Goal: Information Seeking & Learning: Learn about a topic

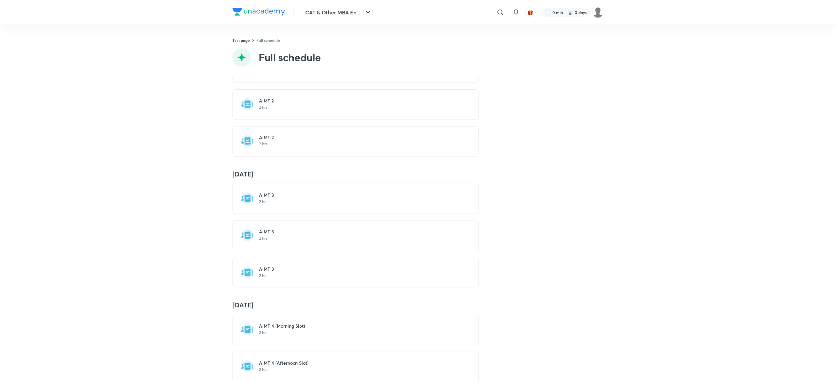
scroll to position [239, 0]
click at [285, 214] on div "AIMT 3 2 hrs" at bounding box center [356, 198] width 247 height 30
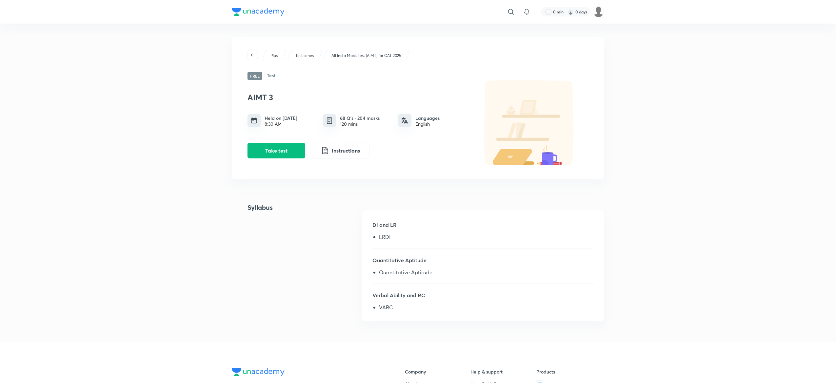
click at [188, 134] on div "​ 0 min 0 days Plus Test series All India Mock Test (AIMT) for CAT 2025 Free Te…" at bounding box center [418, 280] width 836 height 561
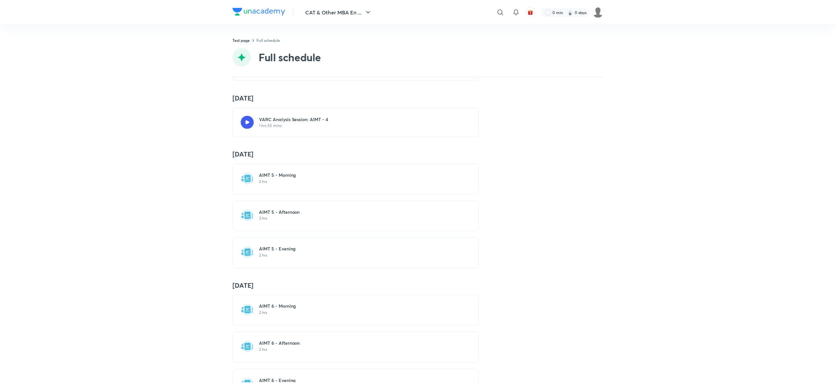
scroll to position [1145, 0]
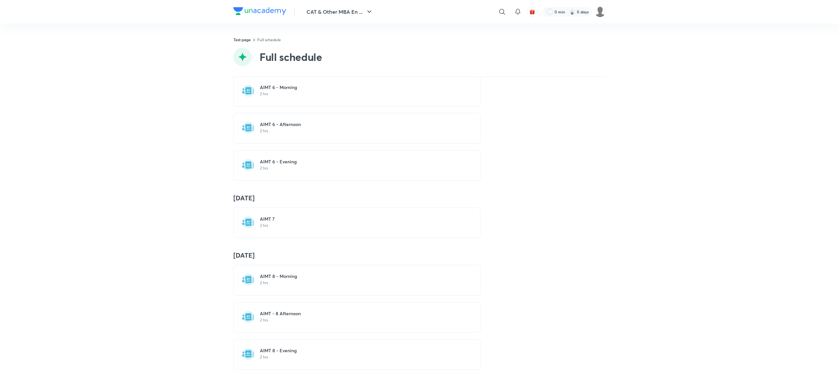
click at [277, 281] on p "2 hrs" at bounding box center [361, 283] width 202 height 5
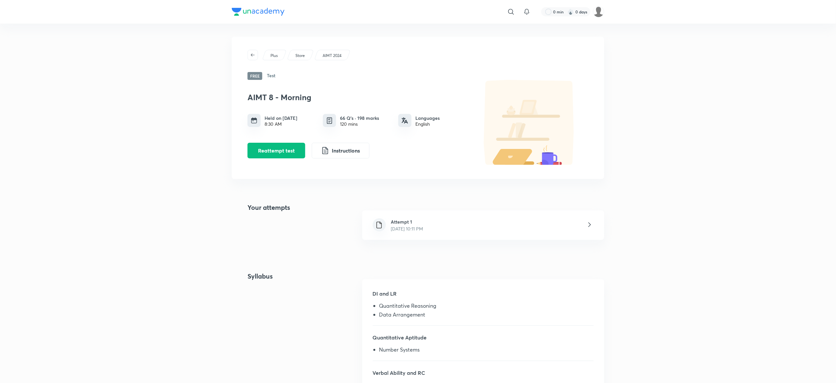
click at [189, 172] on div "​ 0 min 0 days Plus Store AIMT 2024 Free Test AIMT 8 - Morning Held on Nov 17, …" at bounding box center [418, 319] width 836 height 638
click at [510, 11] on icon at bounding box center [511, 12] width 8 height 8
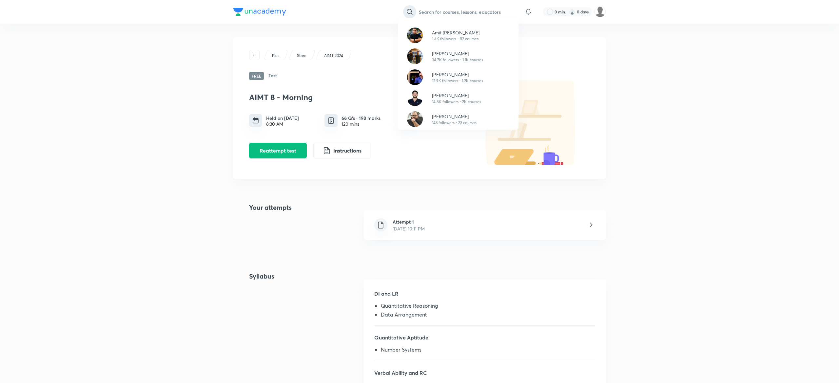
type input "i"
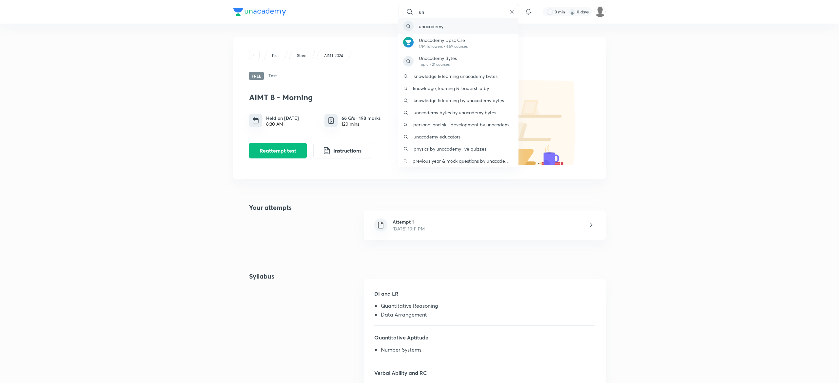
type input "u"
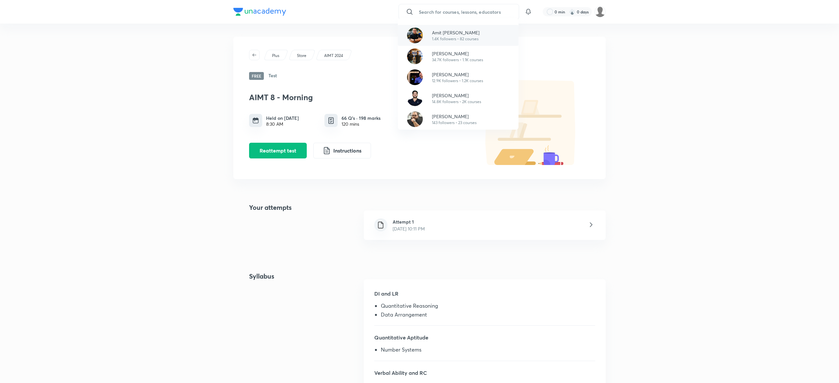
click at [445, 26] on div "Amit Deepak Rohra 1.4K followers • 82 courses" at bounding box center [458, 35] width 121 height 21
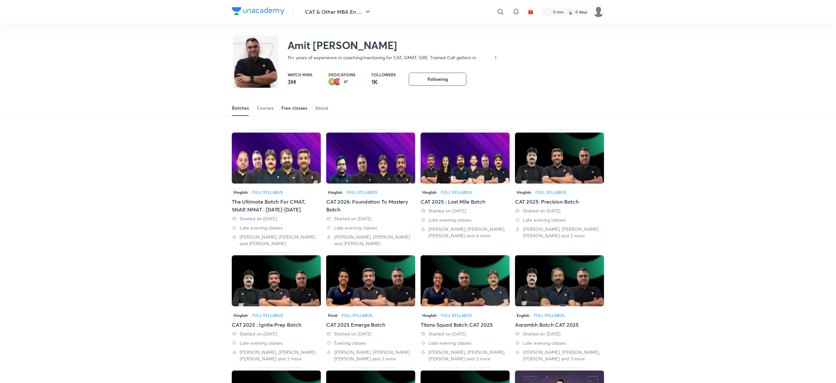
click at [294, 114] on link "Free classes" at bounding box center [294, 108] width 26 height 16
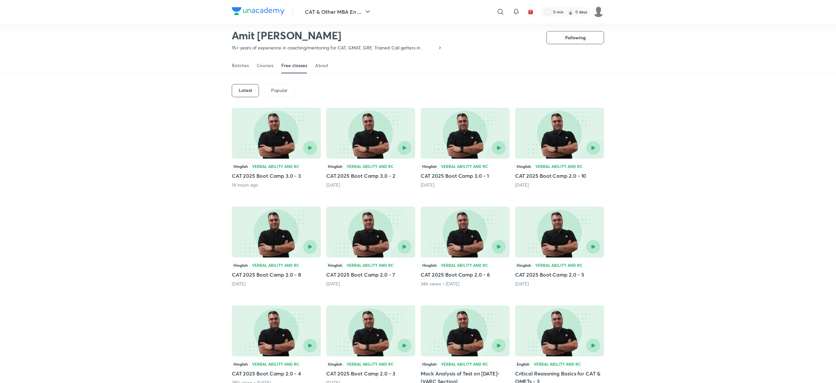
scroll to position [22, 0]
click at [499, 14] on icon at bounding box center [501, 12] width 8 height 8
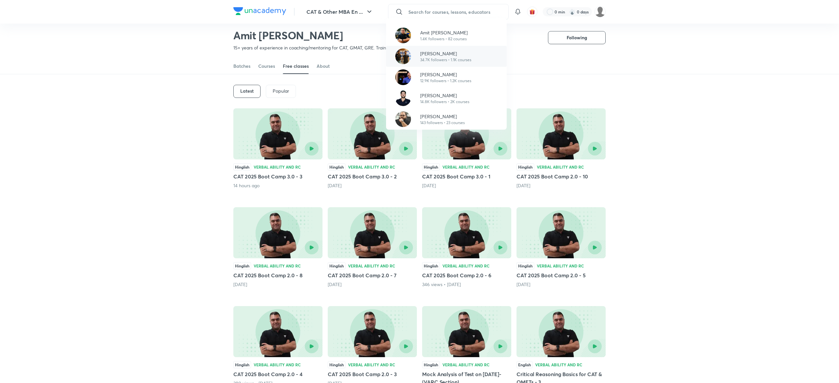
click at [456, 58] on p "34.7K followers • 1.1K courses" at bounding box center [445, 60] width 51 height 6
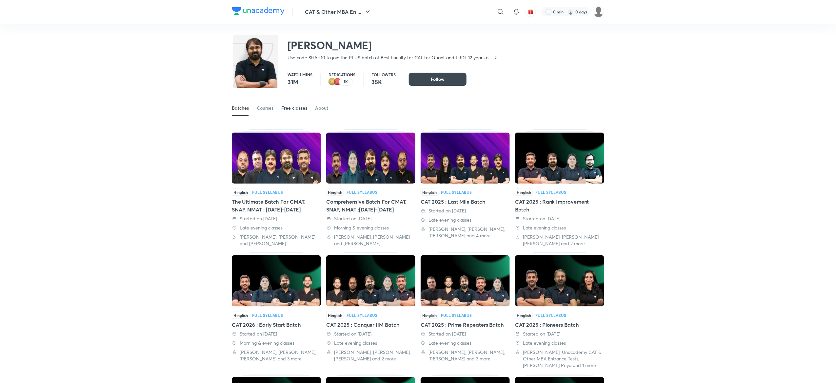
click at [287, 111] on link "Free classes" at bounding box center [294, 108] width 26 height 16
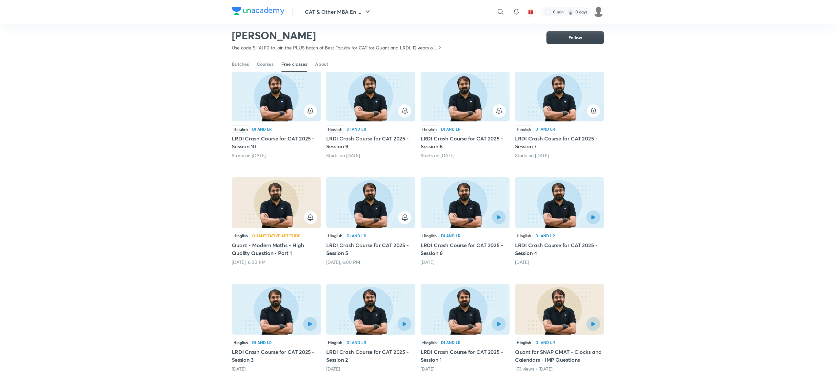
scroll to position [61, 0]
click at [383, 207] on img at bounding box center [370, 202] width 89 height 51
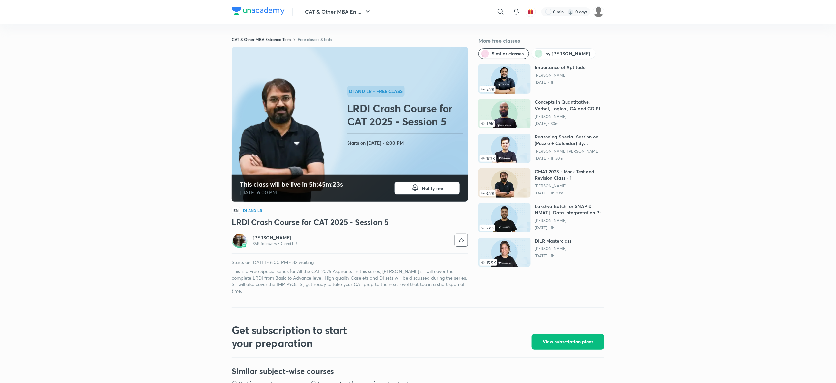
click at [696, 305] on div "CAT & Other MBA En ... ​ 0 min 0 days CAT & Other MBA Entrance Tests Free class…" at bounding box center [418, 364] width 836 height 729
click at [305, 225] on h3 "LRDI Crash Course for CAT 2025 - Session 5" at bounding box center [350, 222] width 236 height 10
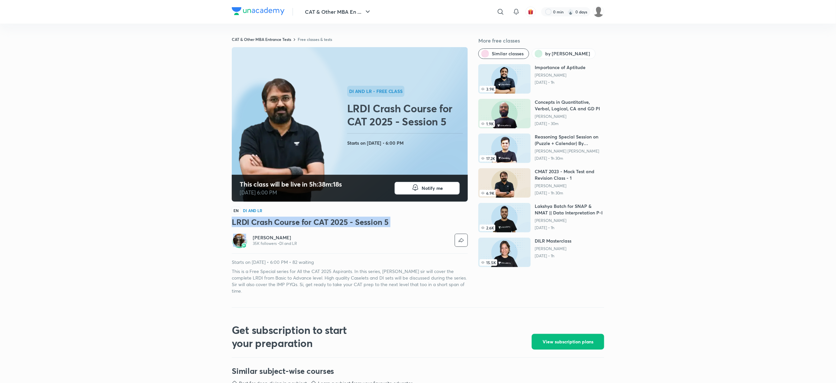
copy h3 "LRDI Crash Course for CAT 2025 - Session 5"
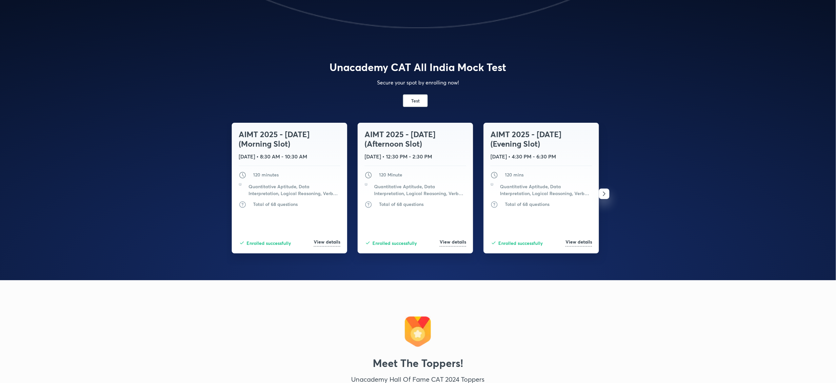
scroll to position [1129, 0]
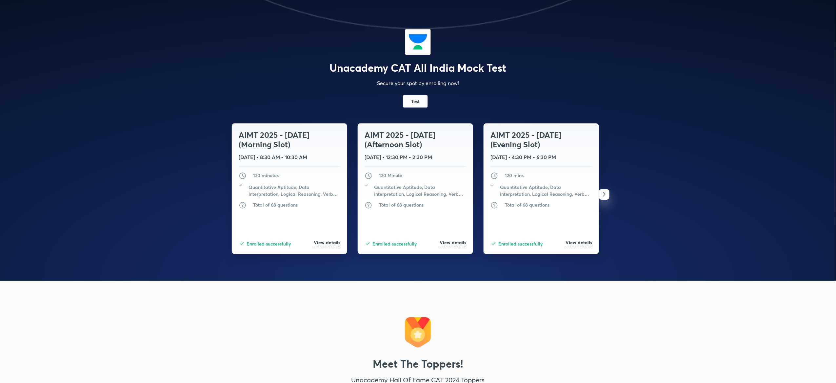
click at [604, 195] on icon "button" at bounding box center [604, 195] width 8 height 8
click at [231, 194] on icon "button" at bounding box center [232, 195] width 8 height 8
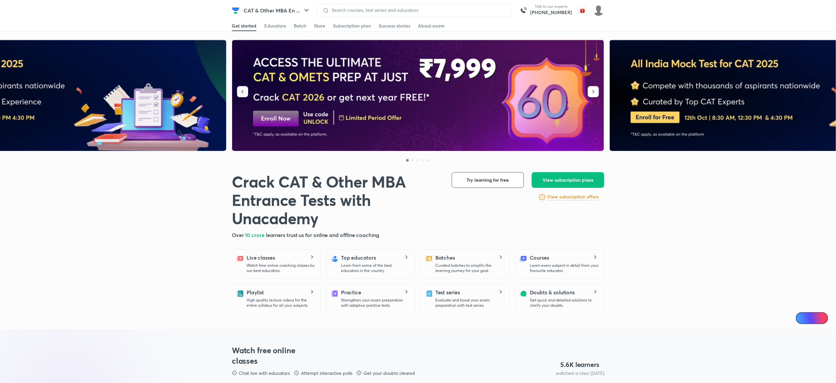
click at [243, 91] on icon "button" at bounding box center [243, 91] width 2 height 3
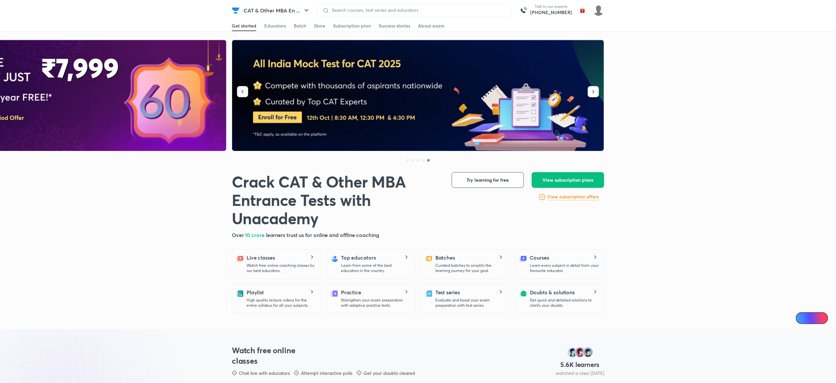
click at [243, 88] on button "button" at bounding box center [242, 91] width 11 height 11
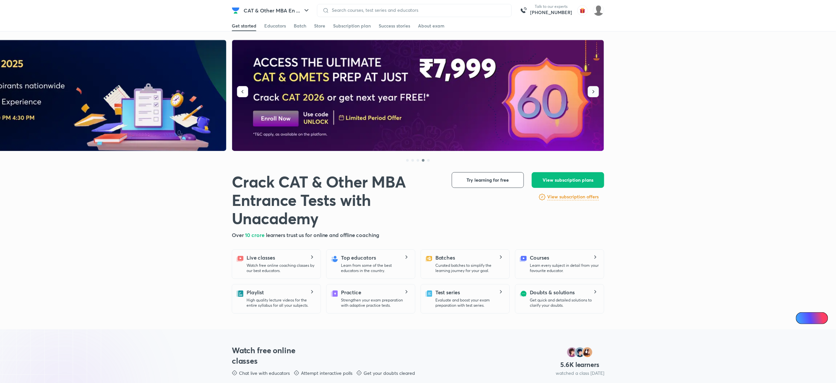
click at [596, 95] on button "button" at bounding box center [593, 91] width 11 height 11
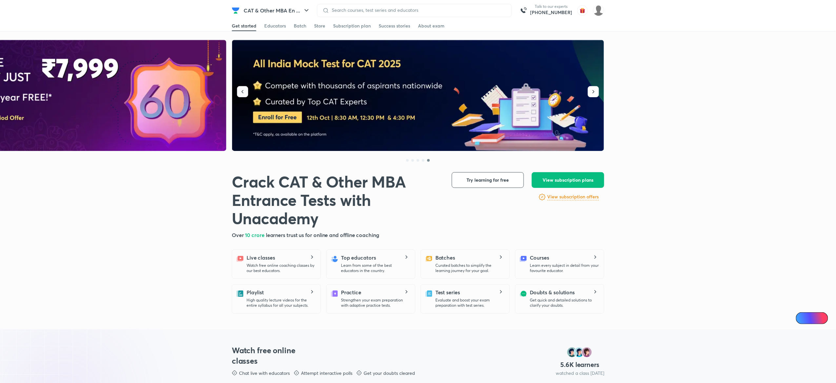
click at [243, 92] on icon "button" at bounding box center [242, 91] width 7 height 7
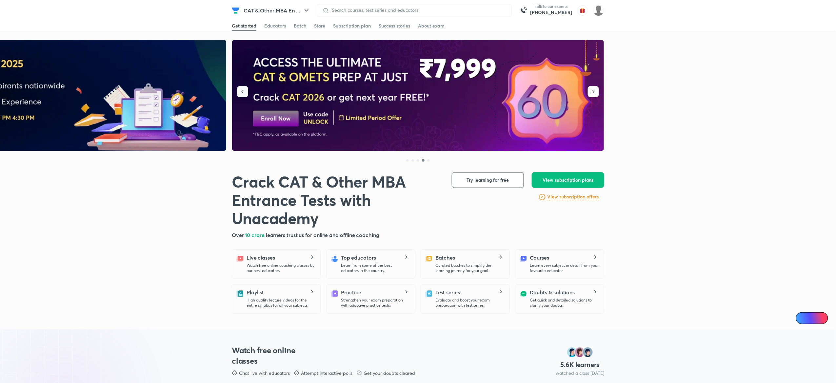
click at [246, 92] on button "button" at bounding box center [242, 91] width 11 height 11
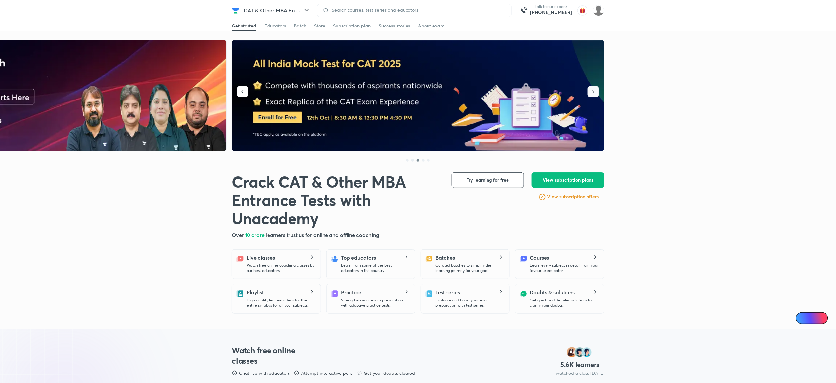
click at [592, 93] on icon "button" at bounding box center [593, 91] width 7 height 7
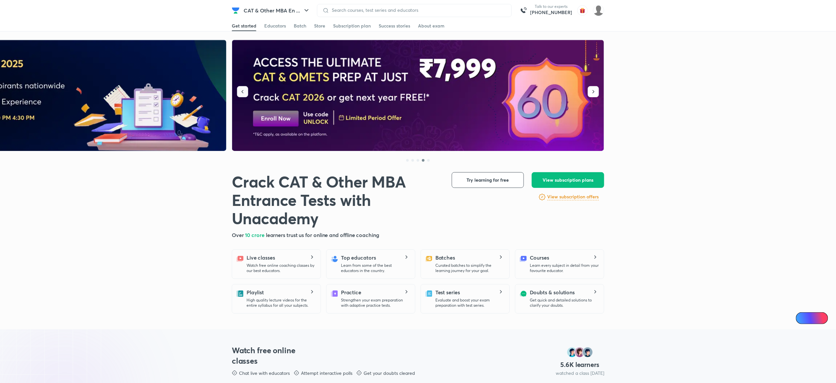
click at [244, 89] on icon "button" at bounding box center [242, 91] width 7 height 7
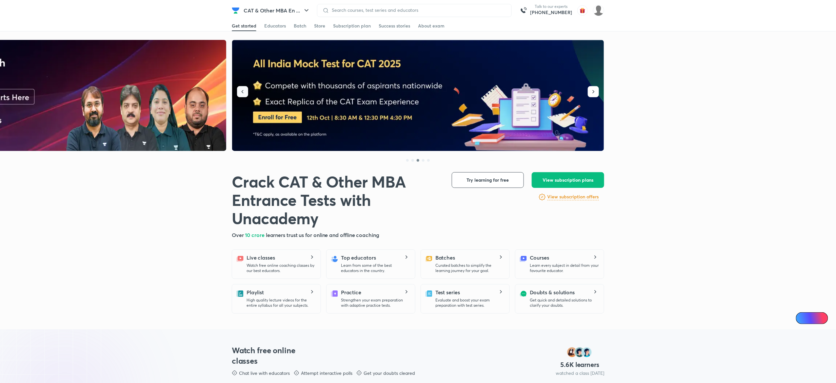
click at [242, 89] on icon "button" at bounding box center [242, 91] width 7 height 7
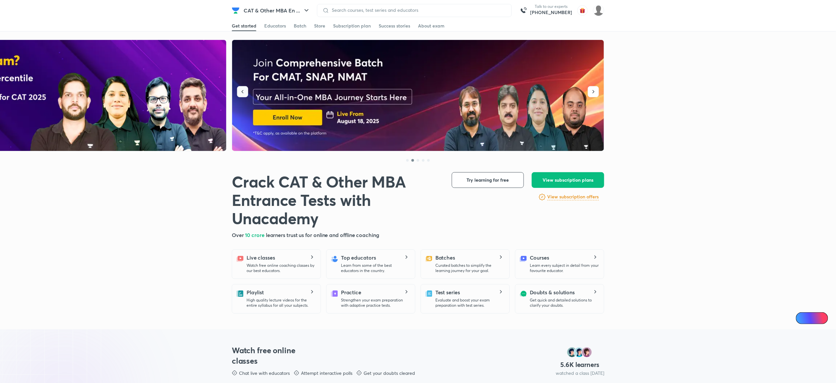
click at [243, 92] on icon "button" at bounding box center [242, 91] width 7 height 7
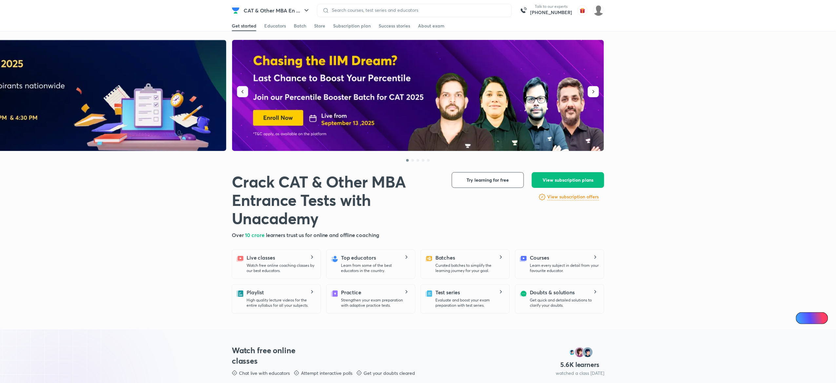
click at [243, 92] on icon "button" at bounding box center [242, 91] width 7 height 7
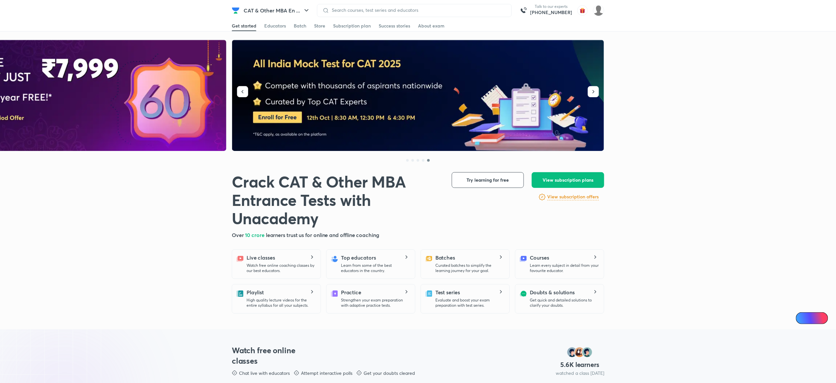
click at [265, 110] on img at bounding box center [418, 95] width 372 height 111
click at [243, 92] on icon "button" at bounding box center [242, 91] width 7 height 7
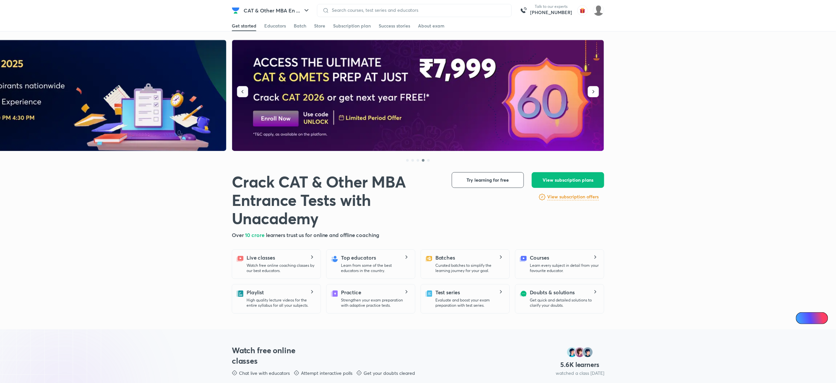
click at [243, 92] on icon "button" at bounding box center [242, 91] width 7 height 7
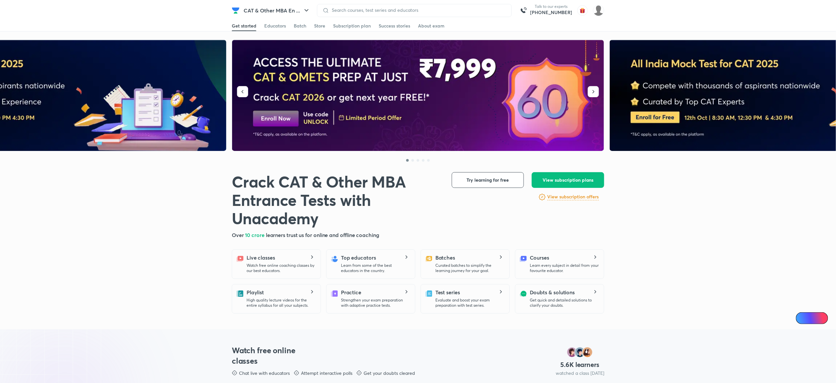
click at [248, 91] on img at bounding box center [418, 95] width 372 height 111
